Goal: Task Accomplishment & Management: Manage account settings

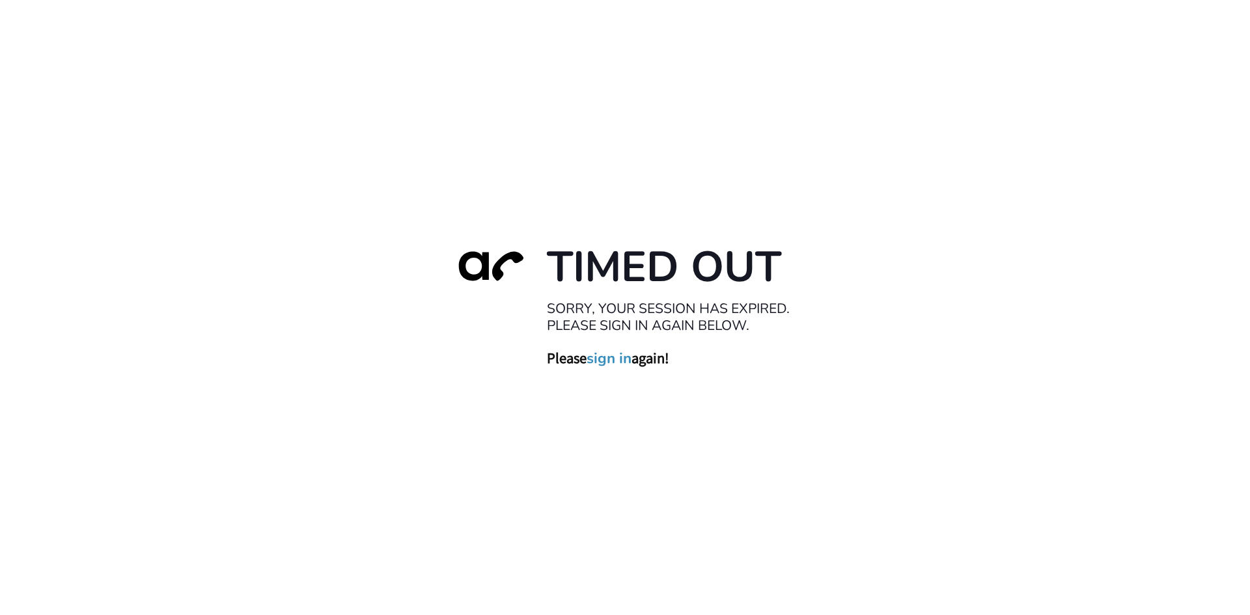
click at [597, 361] on link "sign in" at bounding box center [609, 358] width 45 height 18
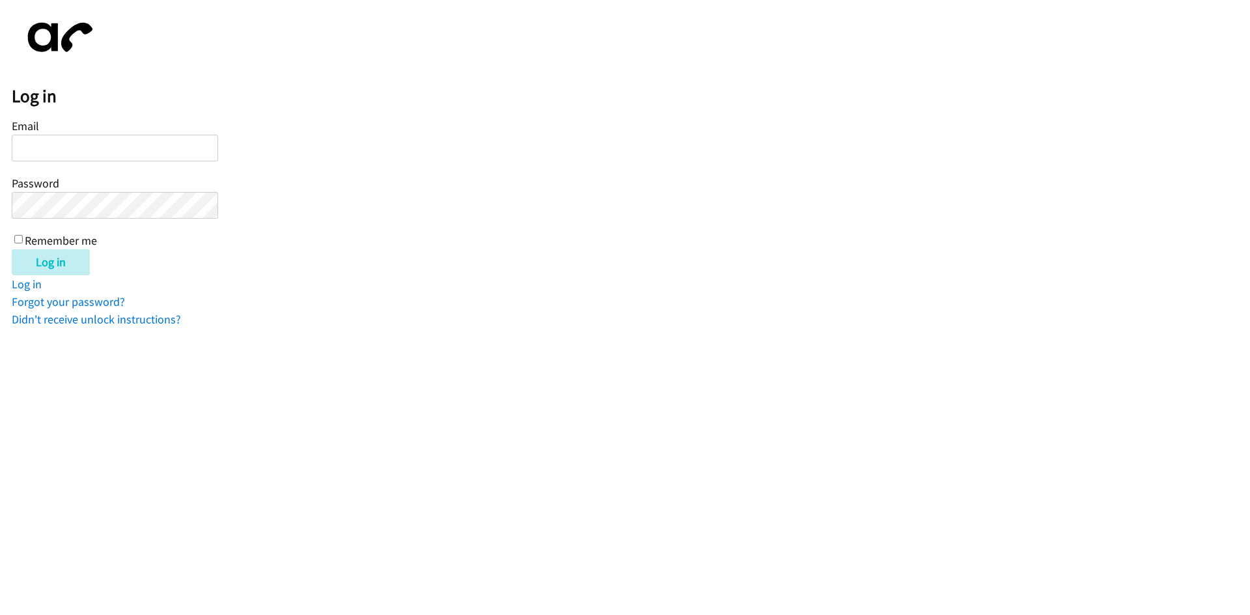
type input "tcarswell@lendingpoint.com"
click at [20, 240] on input "Remember me" at bounding box center [18, 239] width 8 height 8
checkbox input "true"
click at [47, 268] on input "Log in" at bounding box center [51, 262] width 78 height 26
